Goal: Information Seeking & Learning: Find specific fact

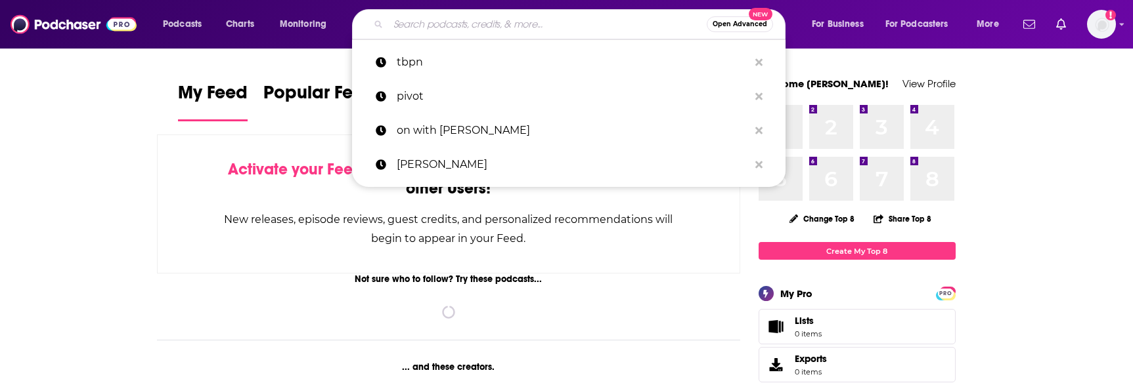
click at [543, 27] on input "Search podcasts, credits, & more..." at bounding box center [547, 24] width 318 height 21
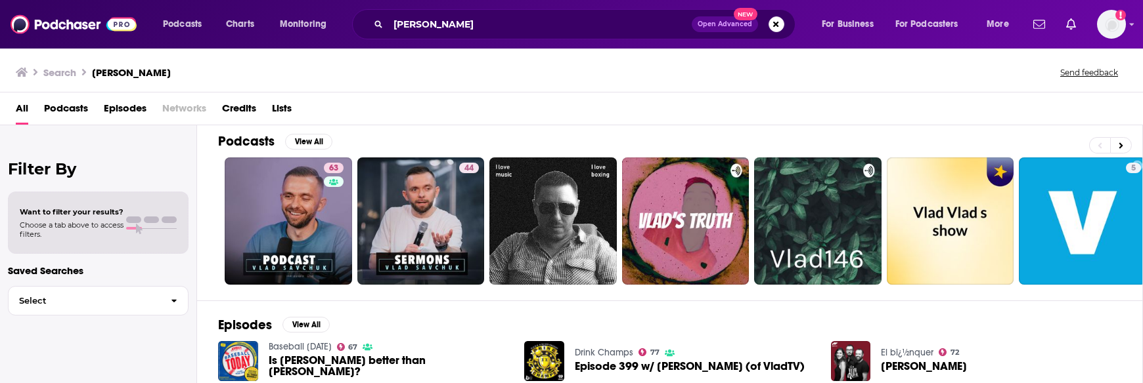
scroll to position [9, 0]
click at [441, 66] on div "Search [PERSON_NAME] feedback" at bounding box center [569, 72] width 1106 height 18
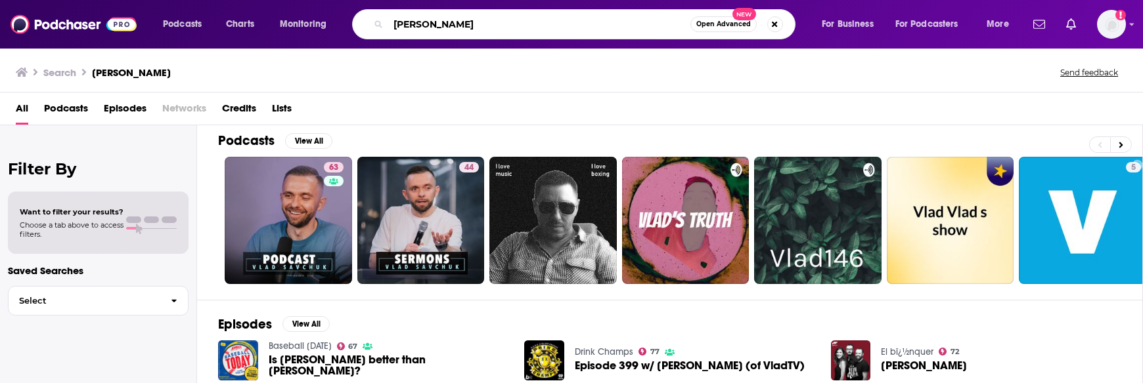
click at [429, 28] on input "[PERSON_NAME]" at bounding box center [539, 24] width 302 height 21
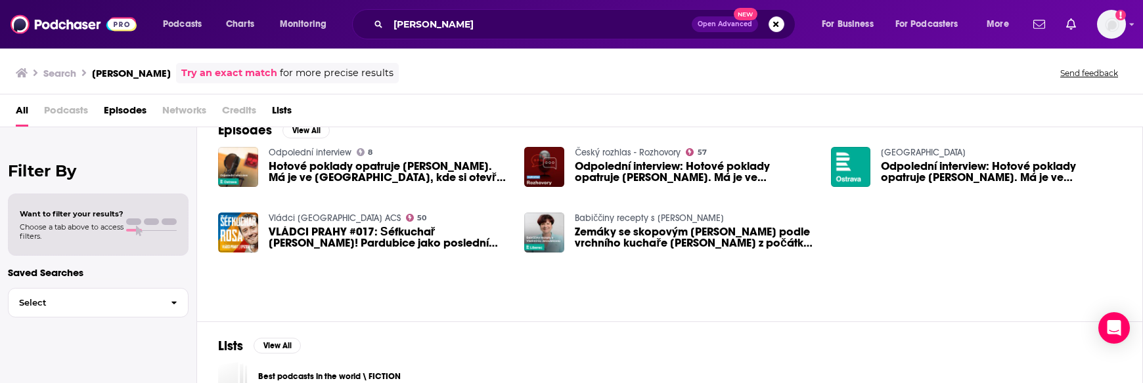
scroll to position [43, 0]
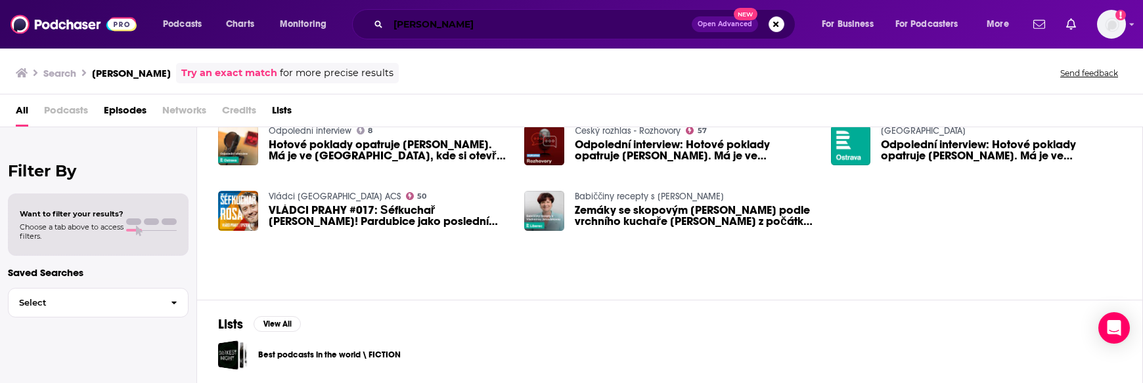
click at [446, 24] on input "[PERSON_NAME]" at bounding box center [539, 24] width 303 height 21
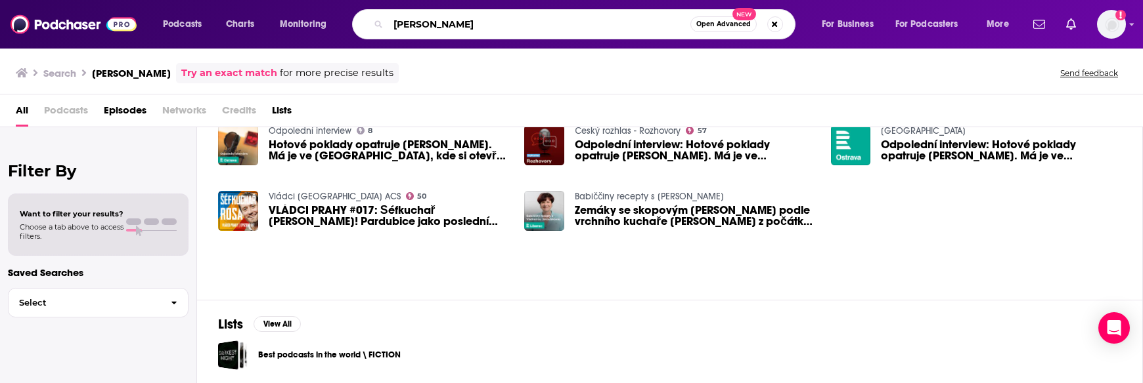
click at [446, 24] on input "[PERSON_NAME]" at bounding box center [539, 24] width 302 height 21
type input "[PERSON_NAME] show"
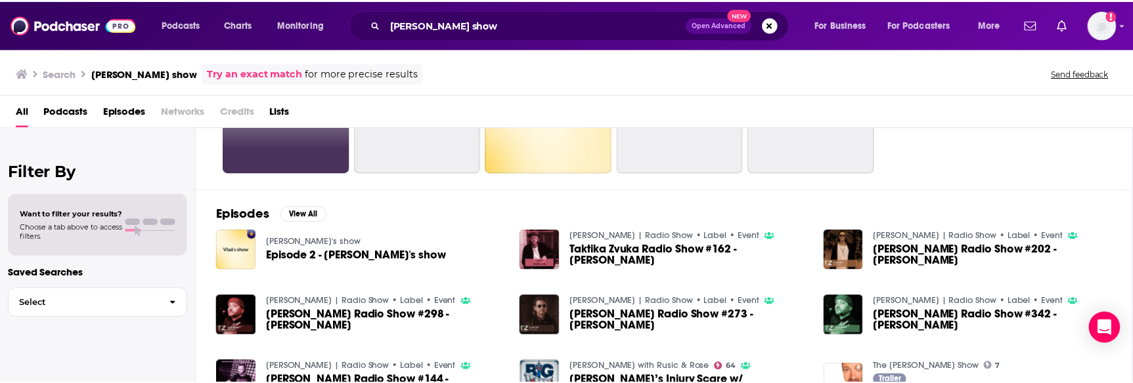
scroll to position [40, 0]
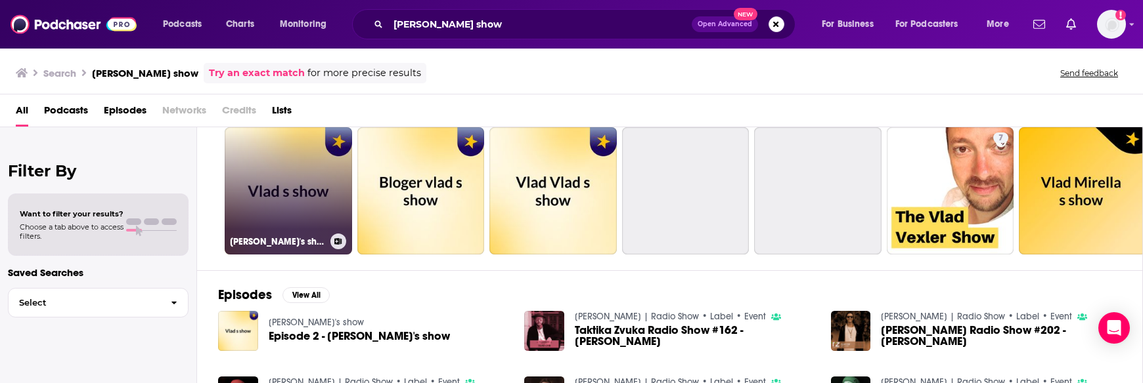
click at [288, 207] on link "[PERSON_NAME]'s show" at bounding box center [288, 190] width 127 height 127
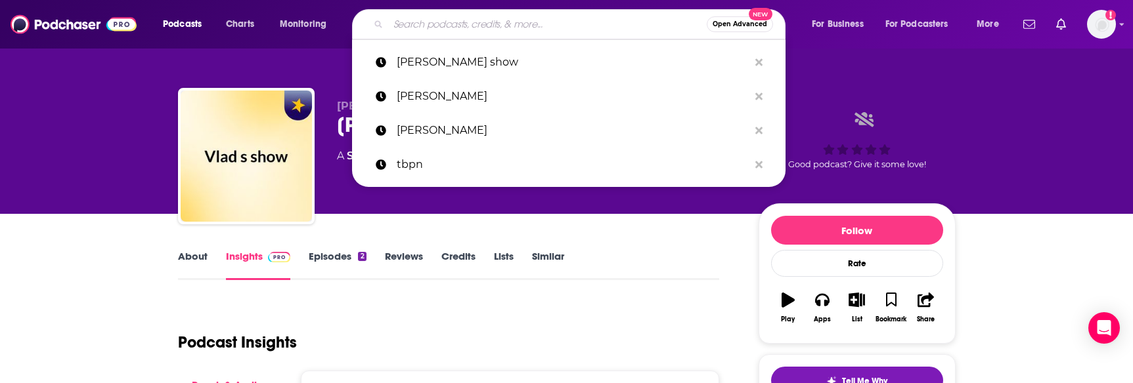
click at [422, 28] on input "Search podcasts, credits, & more..." at bounding box center [547, 24] width 318 height 21
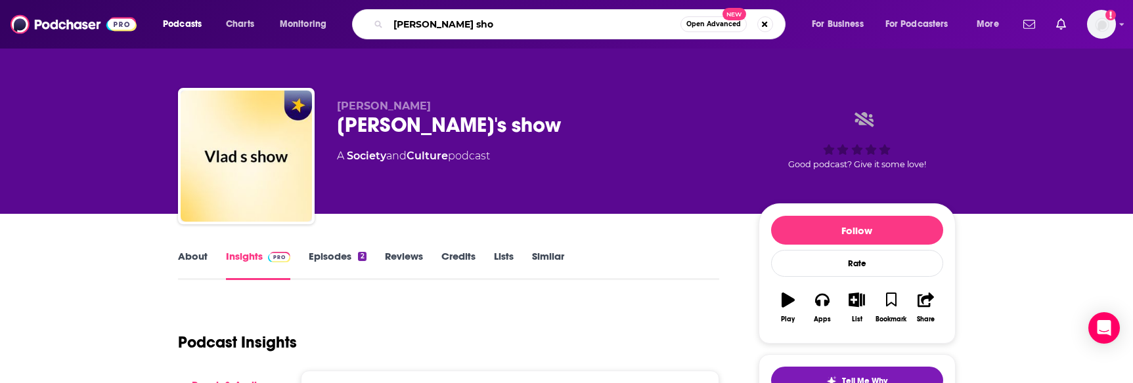
type input "[PERSON_NAME] show"
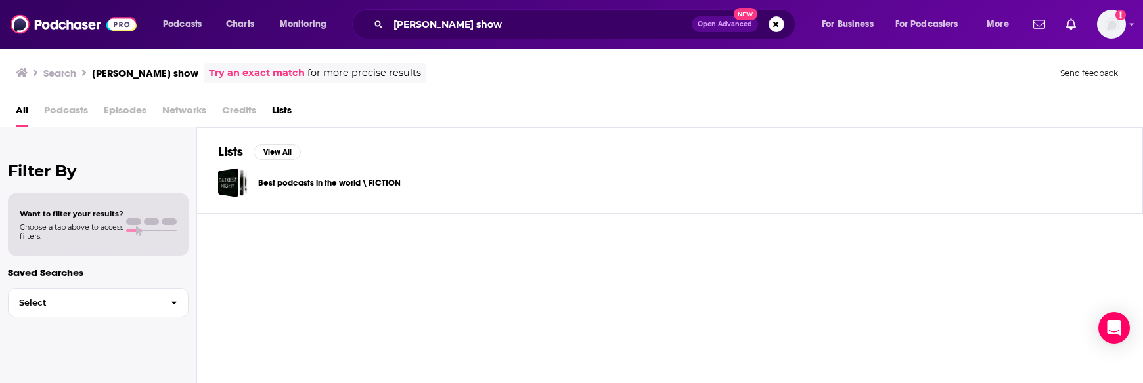
click at [26, 71] on icon at bounding box center [22, 73] width 12 height 11
